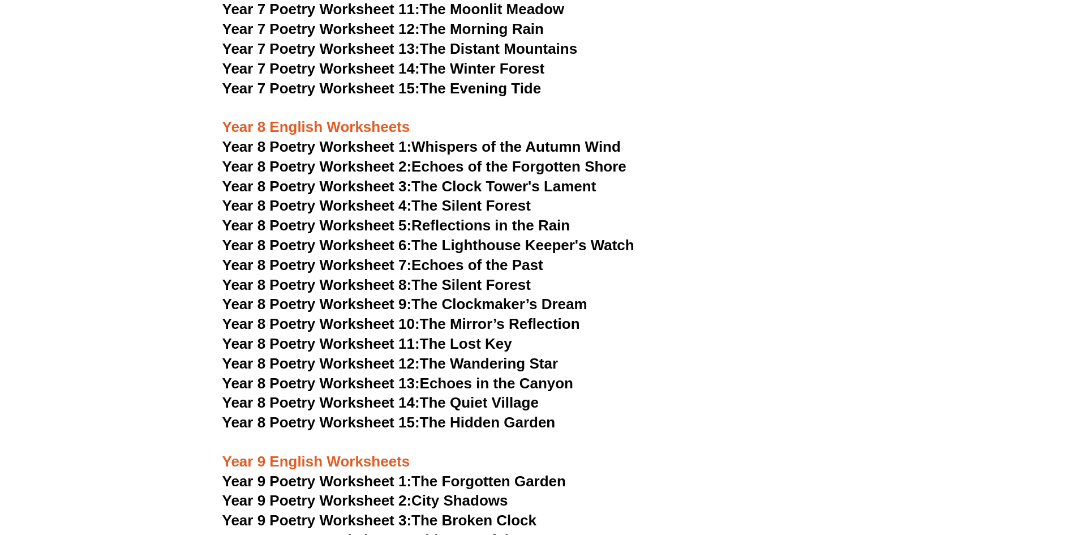
scroll to position [6839, 0]
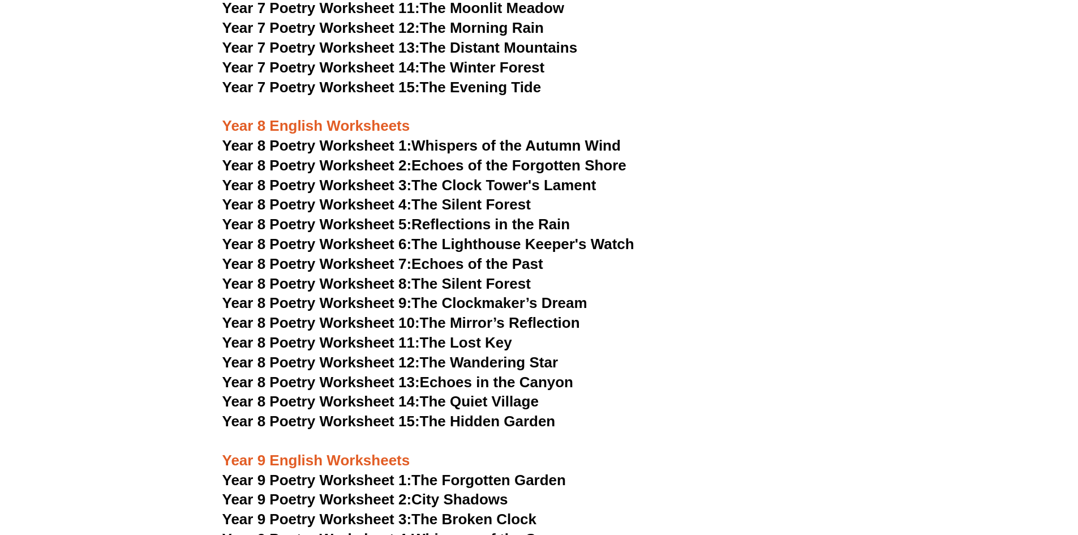
click at [827, 215] on h3 "Year 8 Poetry Worksheet 5: Reflections in the Rain" at bounding box center [539, 224] width 634 height 19
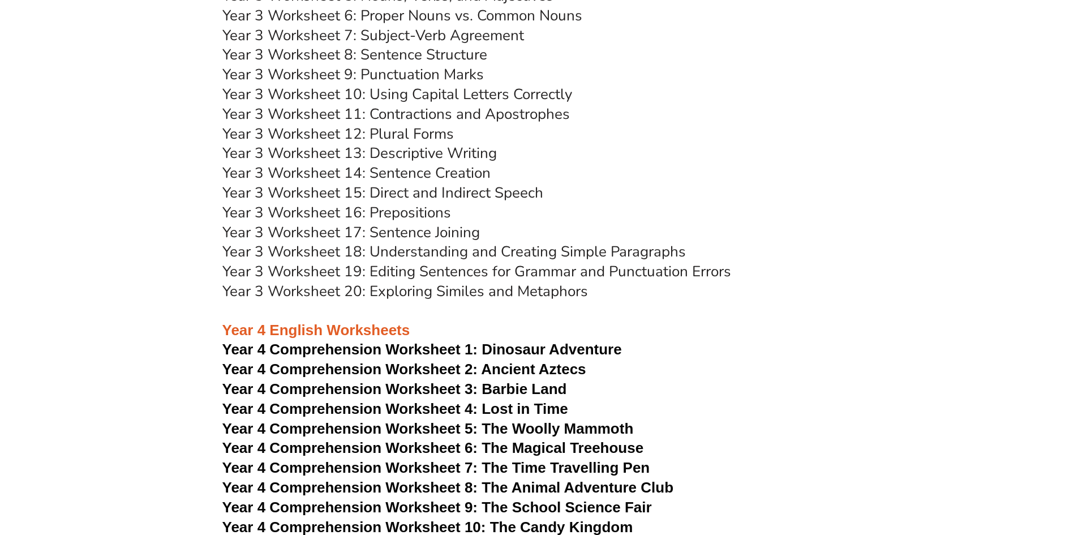
scroll to position [4179, 0]
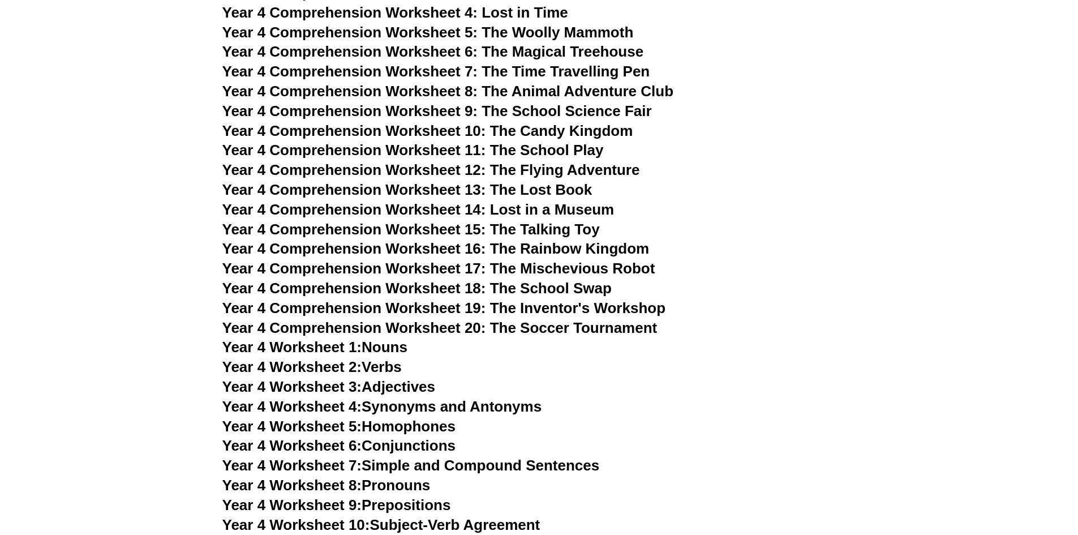
click at [780, 42] on h3 "Year 4 Comprehension Worksheet 6: The Magical Treehouse" at bounding box center [539, 51] width 634 height 19
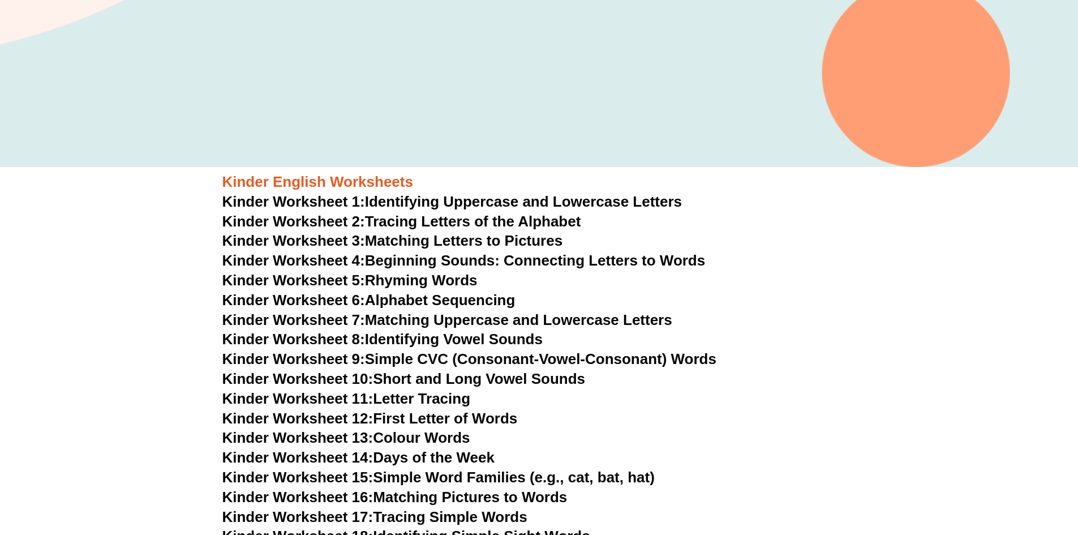
scroll to position [340, 0]
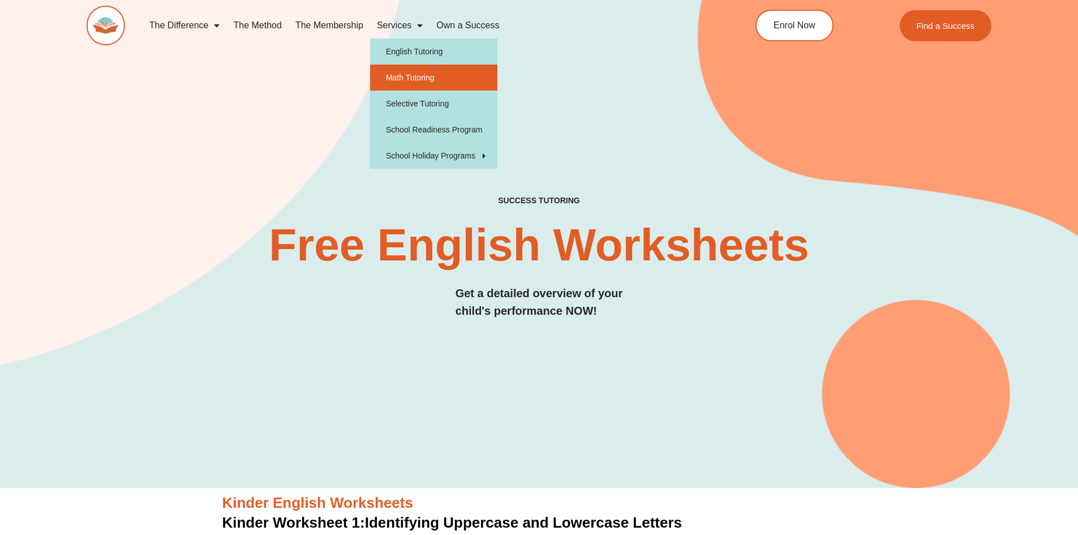
click at [403, 75] on link "Math Tutoring" at bounding box center [433, 78] width 127 height 26
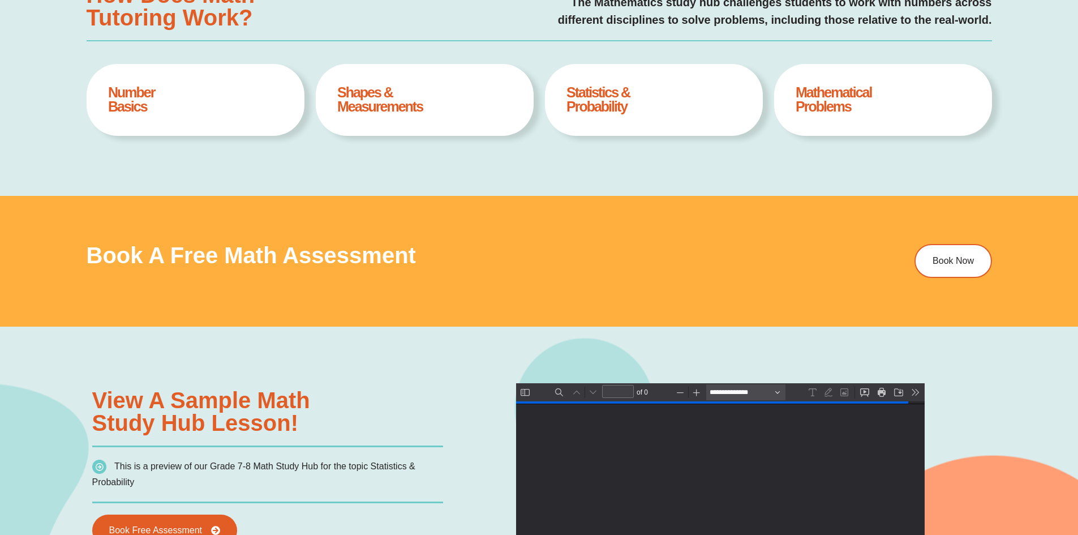
type input "*"
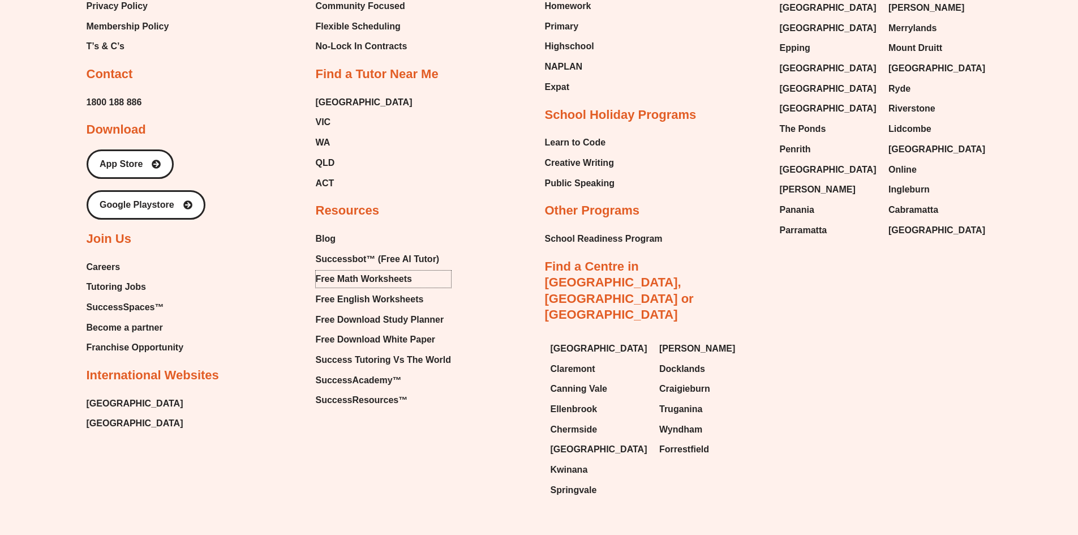
scroll to position [4355, 0]
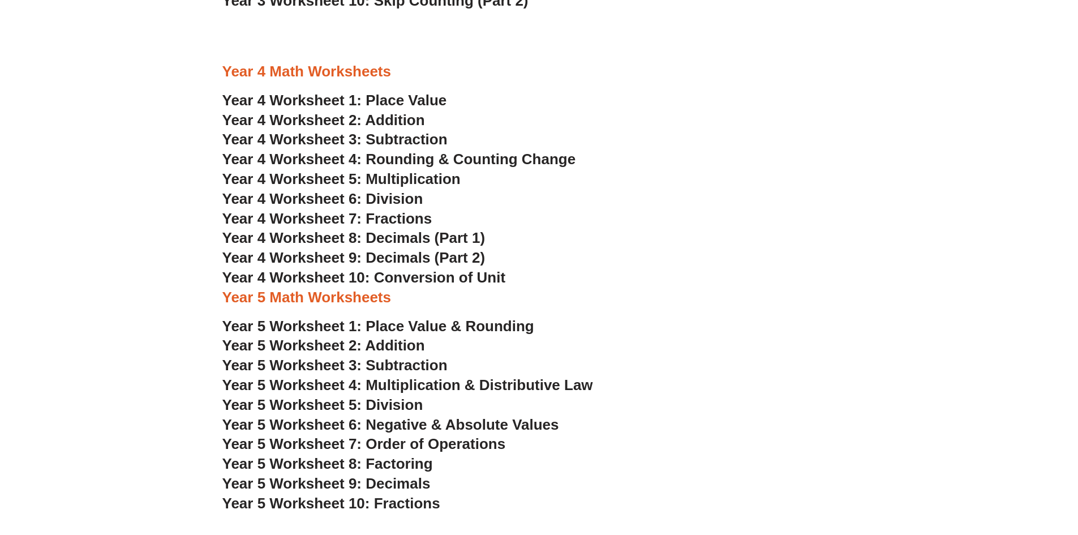
scroll to position [1755, 0]
click at [820, 76] on h3 "Year 4 Math Worksheets" at bounding box center [539, 72] width 634 height 19
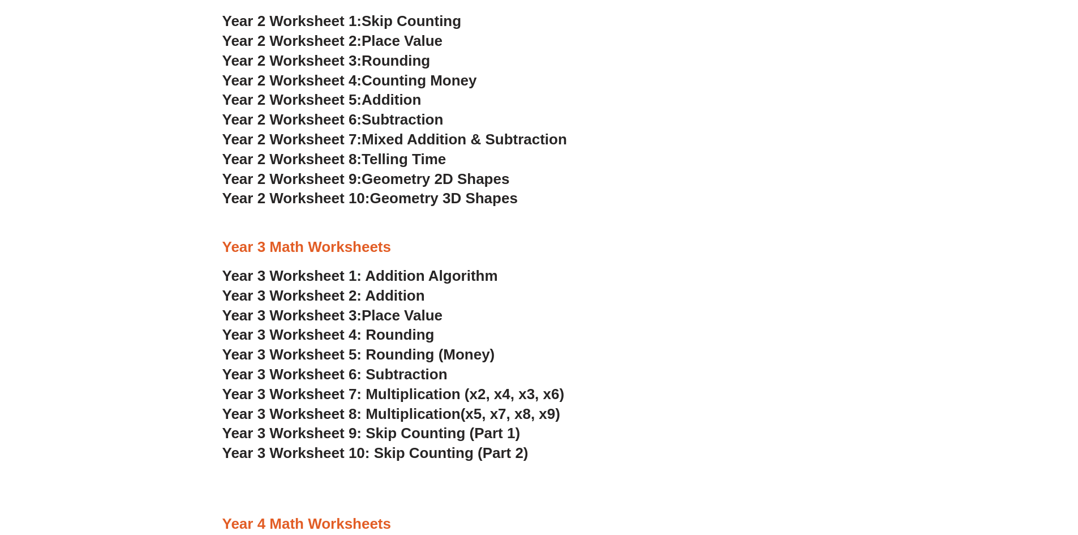
scroll to position [1302, 0]
